Goal: Task Accomplishment & Management: Complete application form

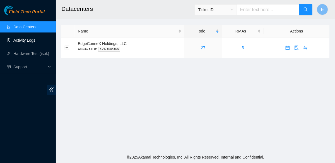
click at [35, 40] on link "Activity Logs" at bounding box center [24, 40] width 22 height 4
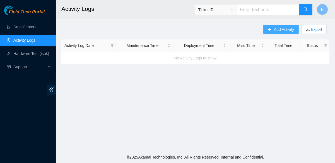
click at [274, 28] on span "Add Activity" at bounding box center [284, 29] width 20 height 6
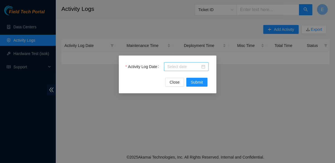
click at [188, 64] on input "Activity Log Date" at bounding box center [183, 67] width 33 height 6
click at [236, 67] on div "Activity Log Date Close Submit" at bounding box center [167, 81] width 335 height 163
click at [169, 82] on button "Close" at bounding box center [174, 82] width 19 height 9
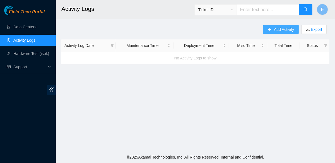
click at [279, 25] on button "Add Activity" at bounding box center [280, 29] width 35 height 9
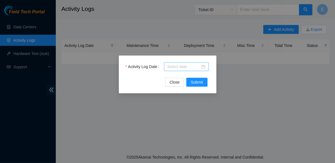
click at [172, 67] on input "Activity Log Date" at bounding box center [183, 67] width 33 height 6
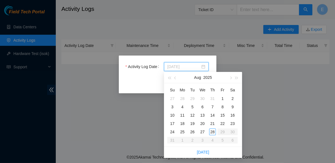
type input "[DATE]"
click at [181, 132] on div "25" at bounding box center [182, 132] width 7 height 7
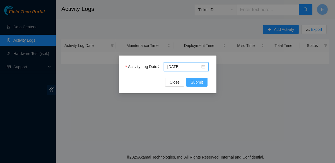
click at [199, 85] on span "Submit" at bounding box center [197, 82] width 12 height 6
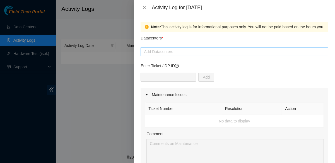
click at [163, 52] on div at bounding box center [234, 51] width 185 height 7
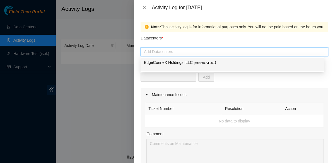
click at [164, 64] on p "EdgeConneX Holdings, LLC ( [GEOGRAPHIC_DATA] ATL01 )" at bounding box center [232, 63] width 177 height 6
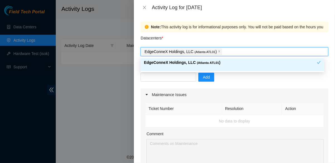
click at [219, 65] on p "EdgeConneX Holdings, LLC ( [GEOGRAPHIC_DATA] ATL01 )" at bounding box center [230, 63] width 173 height 6
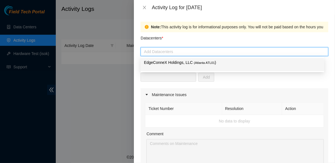
click at [213, 64] on p "EdgeConneX Holdings, LLC ( [GEOGRAPHIC_DATA] ATL01 )" at bounding box center [232, 63] width 177 height 6
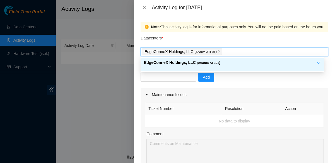
click at [226, 81] on div "Add" at bounding box center [233, 81] width 187 height 16
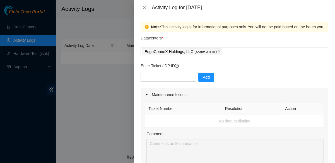
click at [258, 78] on div "Add" at bounding box center [233, 81] width 187 height 16
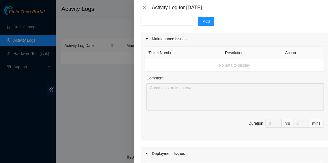
scroll to position [57, 0]
click at [150, 39] on div at bounding box center [148, 38] width 7 height 6
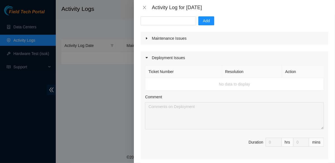
click at [148, 59] on icon "caret-right" at bounding box center [146, 57] width 3 height 3
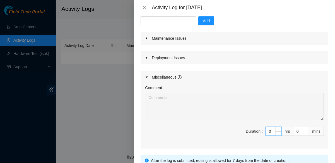
click at [267, 131] on input "0" at bounding box center [273, 132] width 16 height 8
type input "8"
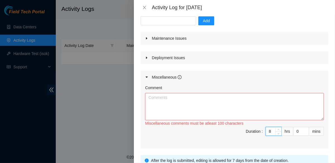
type input "8"
click at [226, 136] on span "Duration : 8 hrs 0 mins" at bounding box center [234, 135] width 179 height 16
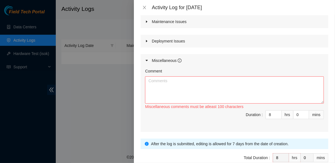
scroll to position [74, 0]
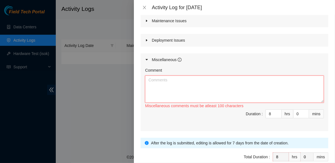
click at [178, 88] on textarea "Comment" at bounding box center [234, 89] width 179 height 27
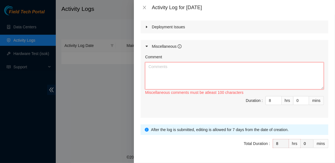
scroll to position [87, 0]
click at [147, 45] on icon "caret-right" at bounding box center [146, 46] width 3 height 3
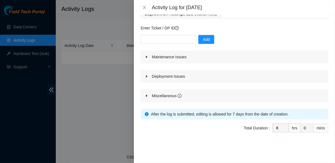
scroll to position [38, 0]
click at [147, 96] on icon "caret-right" at bounding box center [146, 96] width 1 height 2
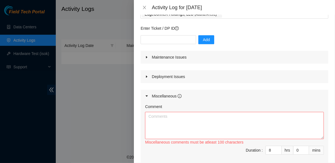
scroll to position [87, 0]
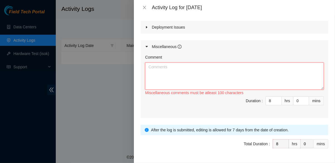
click at [163, 75] on textarea "Comment" at bounding box center [234, 76] width 179 height 27
click at [165, 65] on textarea "Comment" at bounding box center [234, 76] width 179 height 27
type textarea "h"
click at [146, 7] on icon "close" at bounding box center [144, 7] width 4 height 4
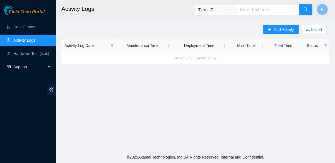
click at [47, 66] on div "Support" at bounding box center [28, 67] width 56 height 11
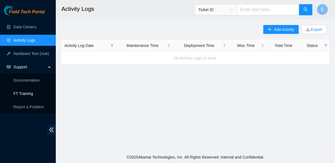
click at [30, 95] on link "FT Training" at bounding box center [23, 94] width 20 height 4
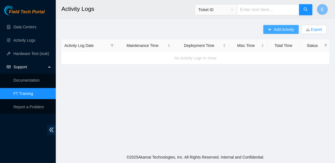
click at [270, 30] on icon "plus" at bounding box center [269, 30] width 4 height 4
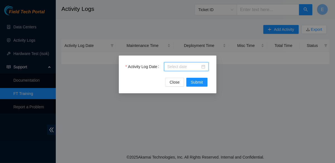
click at [173, 68] on input "Activity Log Date" at bounding box center [183, 67] width 33 height 6
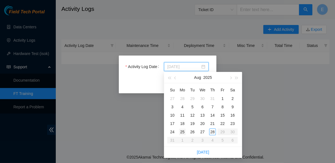
type input "[DATE]"
click at [182, 133] on div "25" at bounding box center [182, 132] width 7 height 7
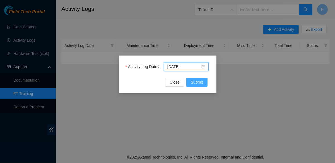
click at [198, 80] on span "Submit" at bounding box center [197, 82] width 12 height 6
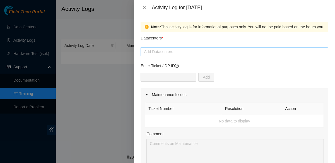
click at [161, 53] on div at bounding box center [234, 51] width 185 height 7
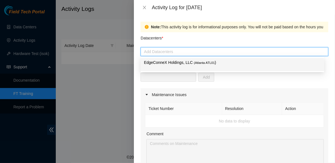
click at [162, 61] on p "EdgeConneX Holdings, LLC ( [GEOGRAPHIC_DATA] ATL01 )" at bounding box center [232, 63] width 177 height 6
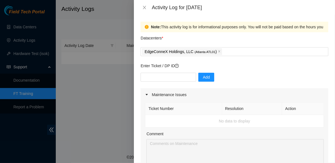
click at [232, 72] on body "Field Tech Portal Data Centers Activity Logs Hardware Test (isok) Support Docum…" at bounding box center [167, 81] width 335 height 163
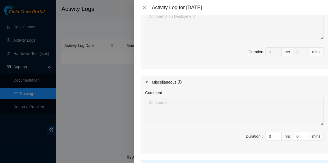
scroll to position [243, 0]
click at [268, 135] on input "0" at bounding box center [273, 136] width 16 height 8
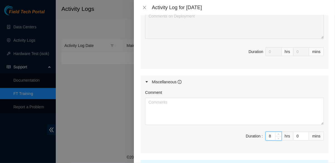
type input "8"
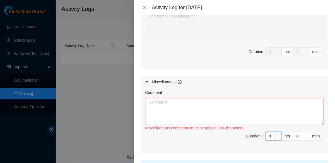
type input "8"
click at [218, 109] on textarea "Comment" at bounding box center [234, 111] width 179 height 27
paste textarea "Documentation and Search Documentation The Hands and Eyes Guide: Handbook for t…"
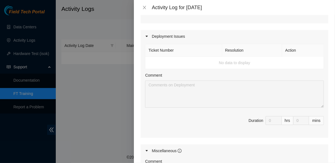
scroll to position [292, 0]
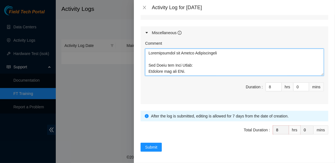
click at [178, 62] on textarea "Comment" at bounding box center [234, 62] width 179 height 27
click at [147, 51] on textarea "Comment" at bounding box center [234, 62] width 179 height 27
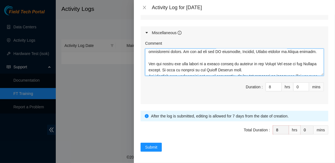
scroll to position [387, 0]
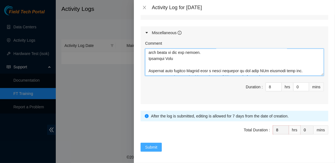
type textarea "TRAINING Documentation and Search Documentation The Hands and Eyes Guide: Handb…"
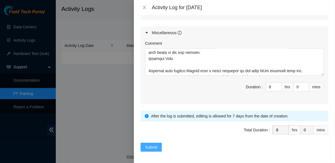
click at [157, 148] on span "Submit" at bounding box center [151, 148] width 12 height 6
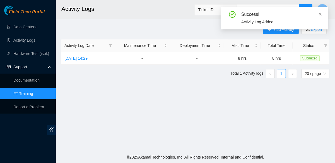
click at [276, 31] on div "Success! Activity Log Added" at bounding box center [274, 20] width 107 height 27
click at [321, 13] on icon "close" at bounding box center [320, 14] width 4 height 4
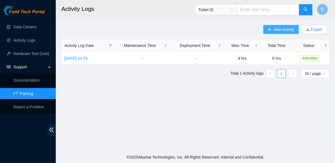
click at [279, 31] on span "Add Activity" at bounding box center [284, 29] width 20 height 6
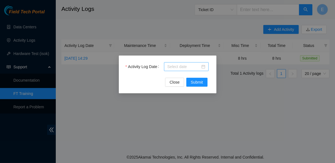
click at [177, 68] on input "Activity Log Date" at bounding box center [183, 67] width 33 height 6
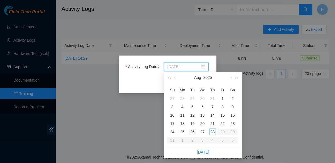
type input "[DATE]"
click at [195, 133] on div "26" at bounding box center [192, 132] width 7 height 7
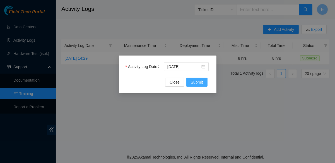
click at [197, 80] on span "Submit" at bounding box center [197, 82] width 12 height 6
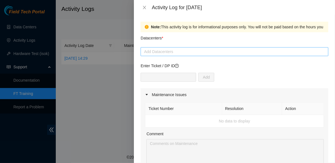
click at [162, 54] on div at bounding box center [234, 51] width 185 height 7
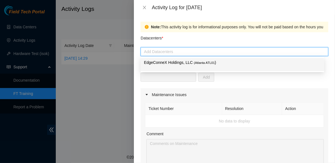
click at [164, 64] on p "EdgeConneX Holdings, LLC ( [GEOGRAPHIC_DATA] ATL01 )" at bounding box center [232, 63] width 177 height 6
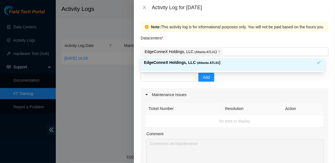
click at [233, 82] on div "Add" at bounding box center [233, 81] width 187 height 16
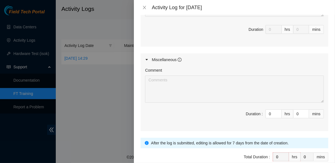
scroll to position [266, 0]
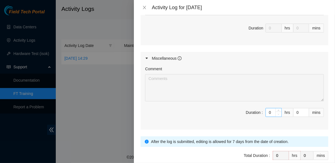
click at [275, 113] on span "Decrease Value" at bounding box center [278, 114] width 6 height 5
click at [269, 112] on input "0" at bounding box center [273, 113] width 16 height 8
type input "8"
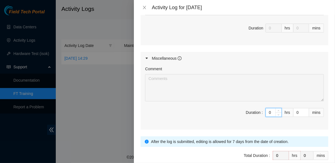
type input "8"
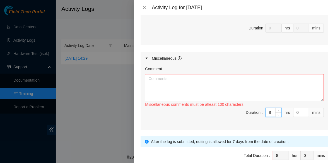
type input "8"
click at [205, 90] on textarea "Comment" at bounding box center [234, 87] width 179 height 27
paste textarea "Part I Data center Structure of a data center Data center essential systems Aka…"
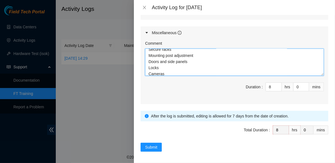
scroll to position [0, 0]
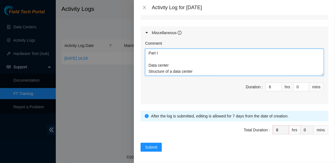
click at [172, 53] on textarea "Part I Data center Structure of a data center Data center essential systems Aka…" at bounding box center [234, 62] width 179 height 27
type textarea "TRAINING Part I Data center Structure of a data center Data center essential sy…"
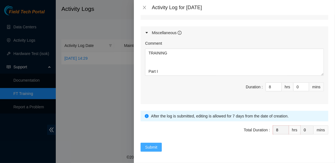
click at [156, 145] on span "Submit" at bounding box center [151, 148] width 12 height 6
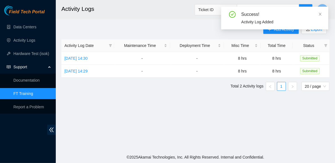
click at [272, 32] on div "Success! Activity Log Added" at bounding box center [274, 20] width 107 height 27
click at [225, 31] on div "Success! Activity Log Added" at bounding box center [274, 20] width 107 height 27
click at [318, 13] on icon "close" at bounding box center [320, 14] width 4 height 4
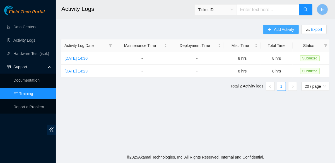
click at [285, 30] on span "Add Activity" at bounding box center [284, 29] width 20 height 6
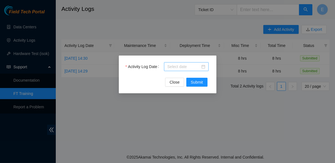
click at [191, 65] on input "Activity Log Date" at bounding box center [183, 67] width 33 height 6
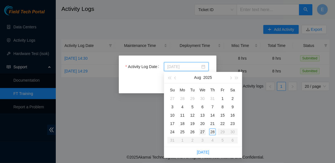
type input "[DATE]"
click at [201, 132] on div "27" at bounding box center [202, 132] width 7 height 7
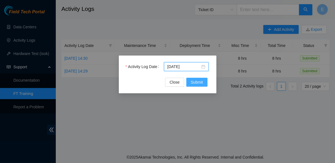
click at [198, 84] on span "Submit" at bounding box center [197, 82] width 12 height 6
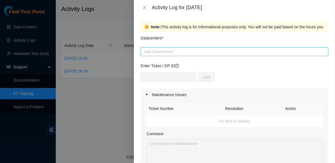
click at [166, 54] on div at bounding box center [234, 51] width 185 height 7
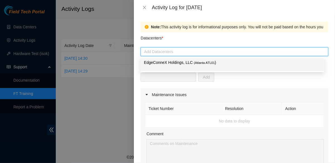
click at [165, 64] on p "EdgeConneX Holdings, LLC ( [GEOGRAPHIC_DATA] ATL01 )" at bounding box center [232, 63] width 177 height 6
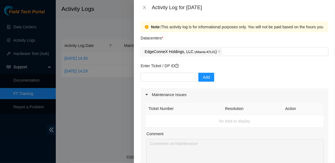
click at [229, 76] on div "Add" at bounding box center [233, 81] width 187 height 16
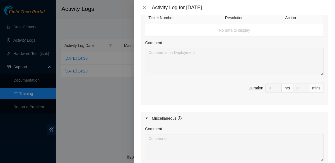
scroll to position [273, 0]
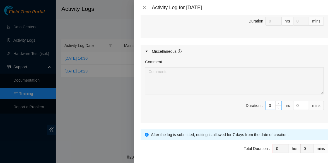
click at [266, 107] on input "0" at bounding box center [273, 106] width 16 height 8
type input "8"
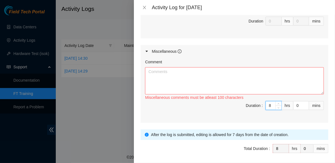
type input "8"
click at [197, 74] on textarea "Comment" at bounding box center [234, 80] width 179 height 27
click at [165, 73] on textarea "Comment" at bounding box center [234, 80] width 179 height 27
paste textarea "Part I What is a deployment? DP cooperation Understanding the DP roadmap Rack p…"
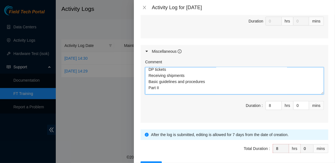
scroll to position [0, 0]
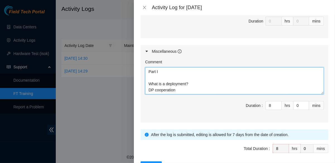
click at [148, 70] on textarea "Part I What is a deployment? DP cooperation Understanding the DP roadmap Rack p…" at bounding box center [234, 80] width 179 height 27
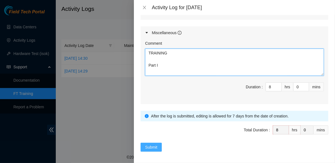
type textarea "TRAINING Part I What is a deployment? DP cooperation Understanding the DP roadm…"
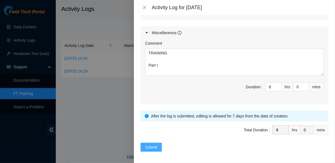
click at [145, 147] on span "Submit" at bounding box center [151, 148] width 12 height 6
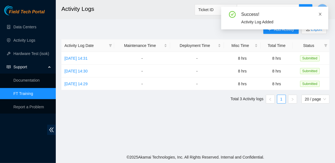
click at [321, 13] on icon "close" at bounding box center [320, 14] width 4 height 4
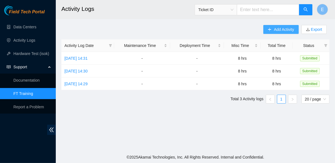
click at [285, 27] on span "Add Activity" at bounding box center [284, 29] width 20 height 6
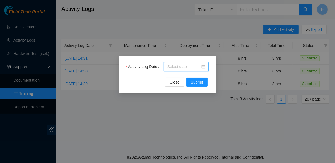
click at [192, 66] on input "Activity Log Date" at bounding box center [183, 67] width 33 height 6
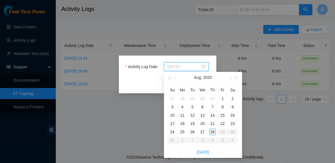
type input "[DATE]"
click at [212, 132] on div "28" at bounding box center [212, 132] width 7 height 7
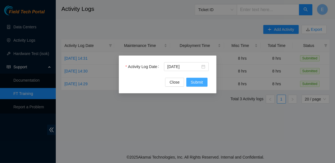
click at [198, 85] on span "Submit" at bounding box center [197, 82] width 12 height 6
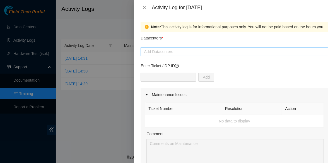
click at [168, 51] on div at bounding box center [234, 51] width 185 height 7
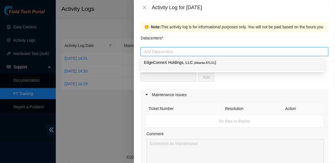
click at [167, 69] on div "EdgeConneX Holdings, LLC ( [GEOGRAPHIC_DATA] ATL01 )" at bounding box center [232, 65] width 177 height 10
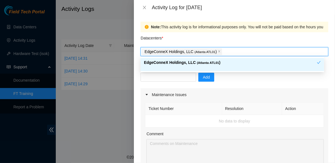
click at [227, 81] on div "Add" at bounding box center [233, 81] width 187 height 16
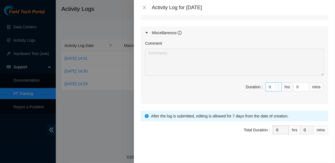
click at [268, 83] on input "0" at bounding box center [273, 87] width 16 height 8
type input "8"
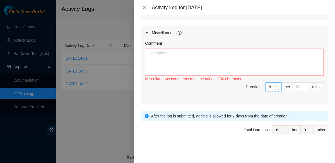
type input "8"
click at [167, 55] on textarea "Comment" at bounding box center [234, 62] width 179 height 27
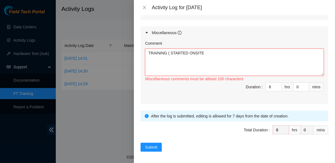
click at [207, 55] on textarea "TRAINING ( STARTED ONSITE" at bounding box center [234, 62] width 179 height 27
click at [206, 54] on textarea "TRAINING ( STARTED ONSITE)" at bounding box center [234, 62] width 179 height 27
paste textarea "Part I Processing tickets Ticket todo Ticket resolution Contacting the NOCC Fie…"
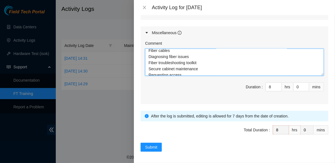
scroll to position [276, 0]
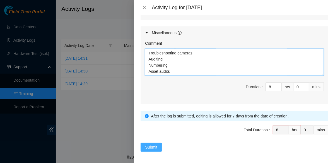
type textarea "TRAINING ( STARTED ONSITE) Part I Processing tickets Ticket todo Ticket resolut…"
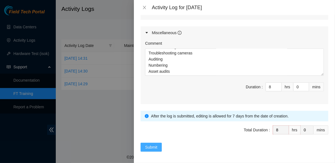
click at [153, 145] on span "Submit" at bounding box center [151, 148] width 12 height 6
